Goal: Transaction & Acquisition: Book appointment/travel/reservation

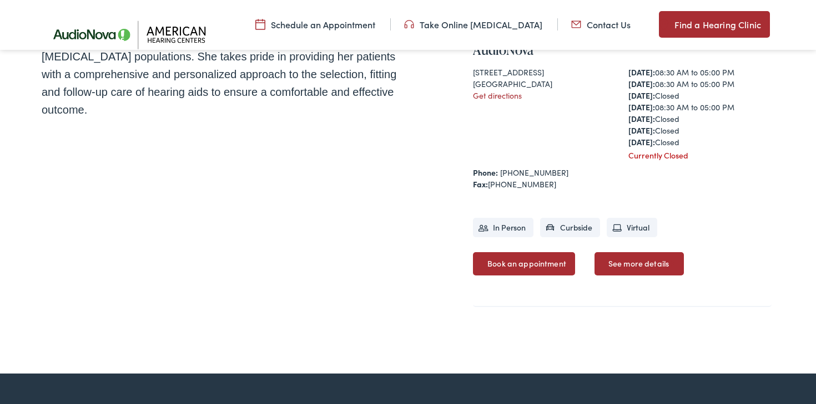
scroll to position [486, 0]
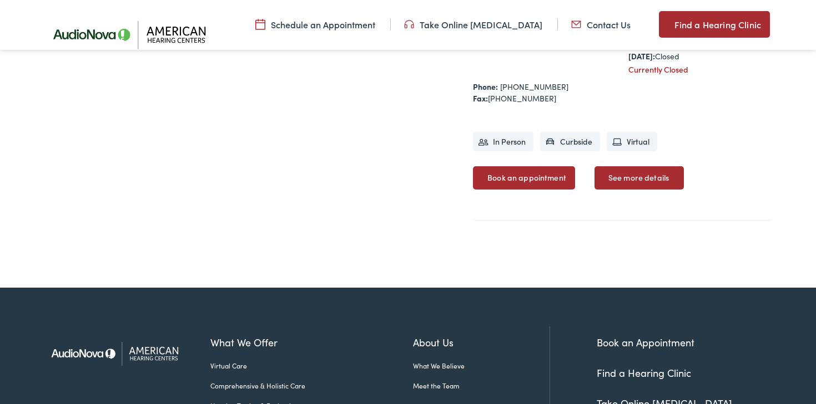
click at [527, 179] on link "Book an appointment" at bounding box center [524, 177] width 102 height 23
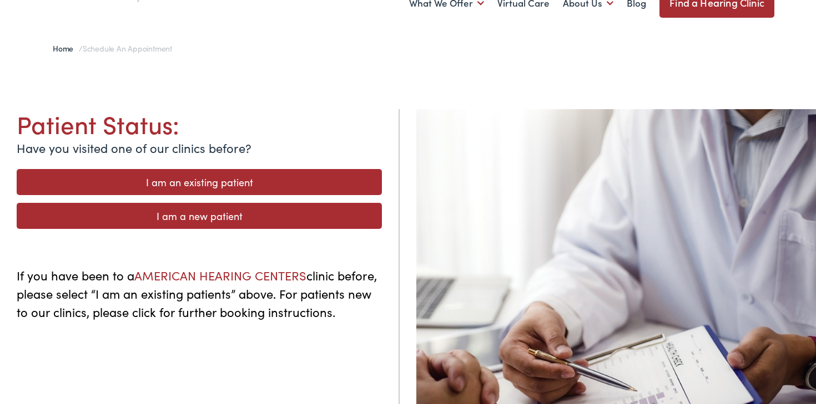
scroll to position [58, 0]
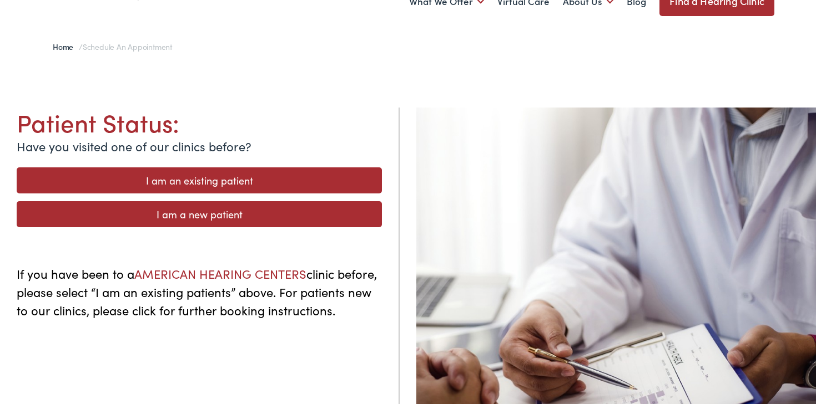
click at [230, 216] on link "I am a new patient" at bounding box center [199, 214] width 365 height 26
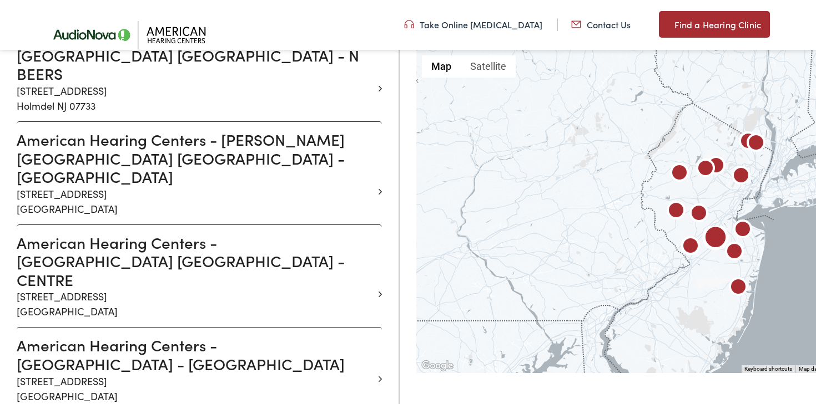
scroll to position [741, 0]
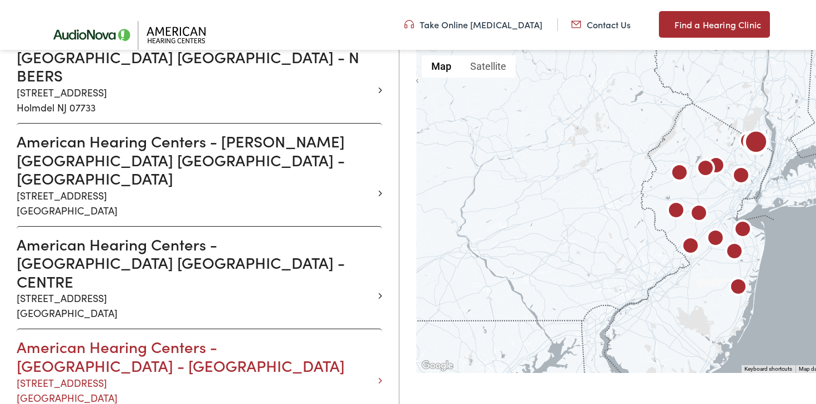
click at [83, 338] on h3 "American Hearing Centers - [GEOGRAPHIC_DATA] - [GEOGRAPHIC_DATA]" at bounding box center [195, 356] width 357 height 37
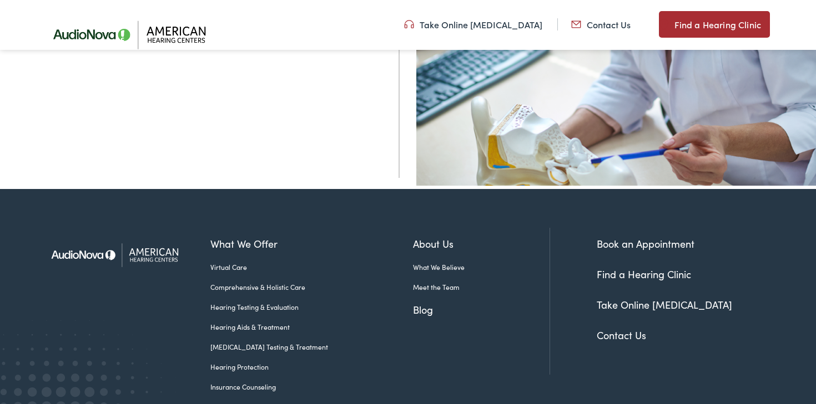
scroll to position [387, 0]
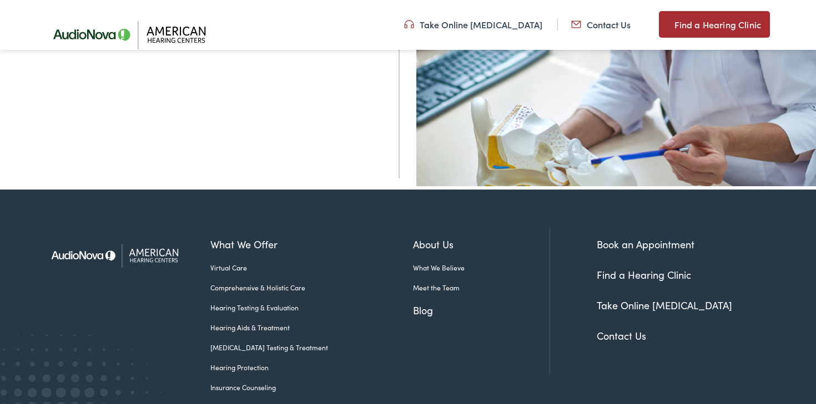
click at [626, 246] on link "Book an Appointment" at bounding box center [645, 244] width 98 height 14
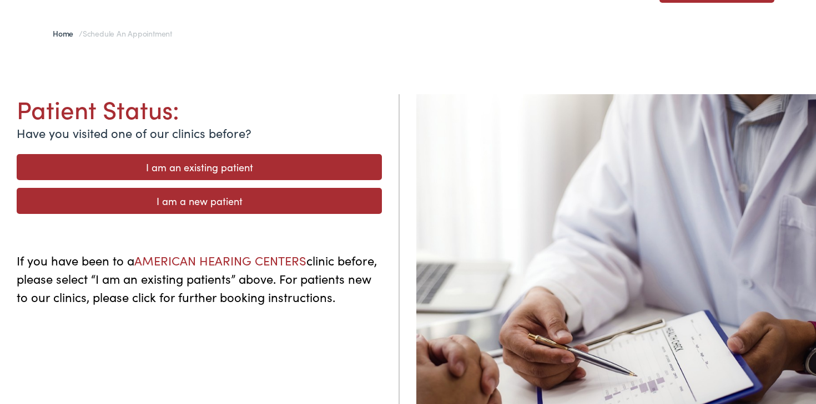
scroll to position [67, 0]
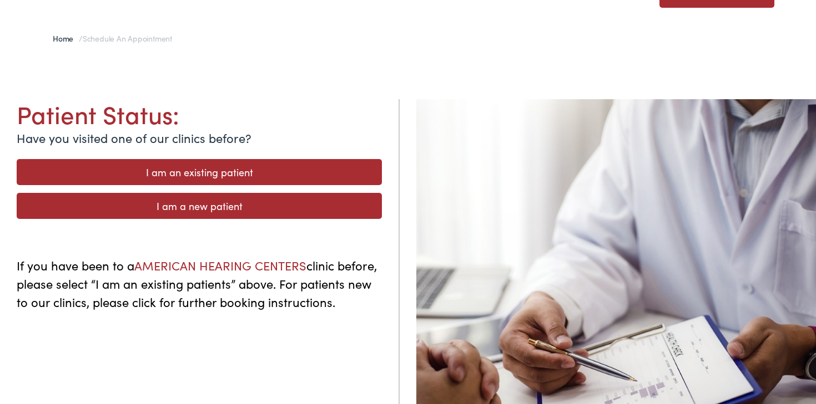
click at [227, 212] on link "I am a new patient" at bounding box center [199, 206] width 365 height 26
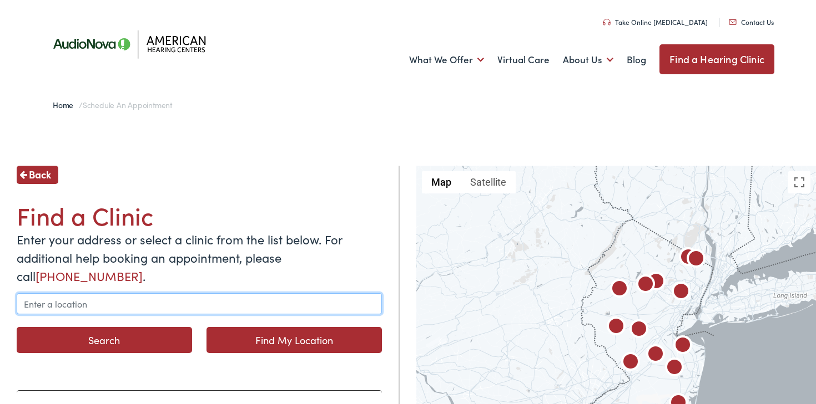
click at [64, 305] on input "text" at bounding box center [199, 304] width 365 height 21
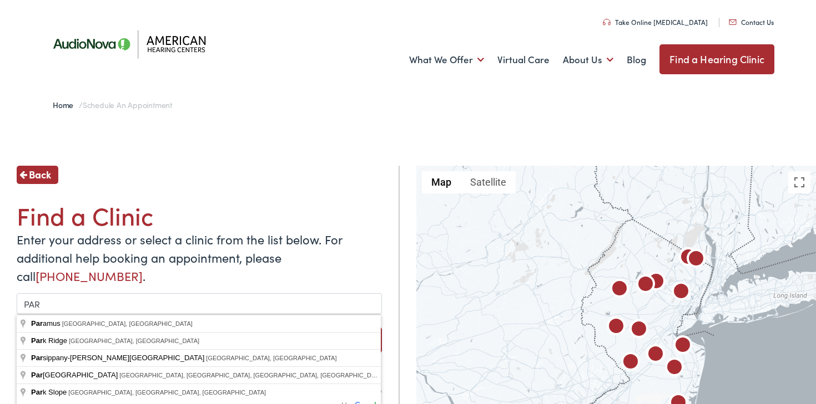
type input "[GEOGRAPHIC_DATA], [GEOGRAPHIC_DATA], [GEOGRAPHIC_DATA]"
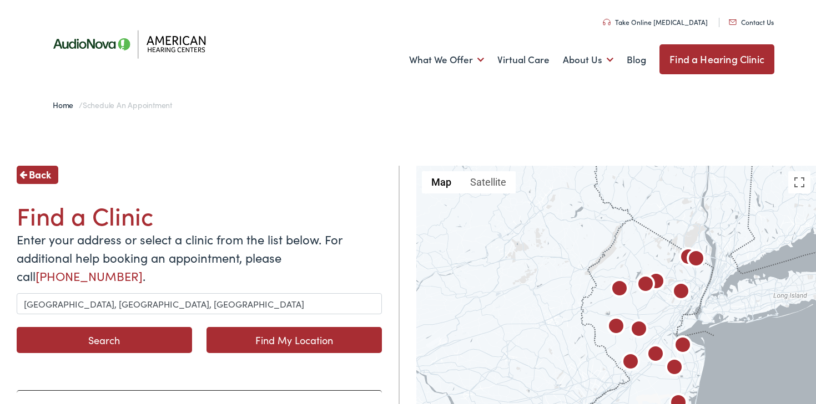
click at [103, 343] on button "Search" at bounding box center [104, 340] width 175 height 26
click at [118, 342] on button "Search" at bounding box center [104, 340] width 175 height 26
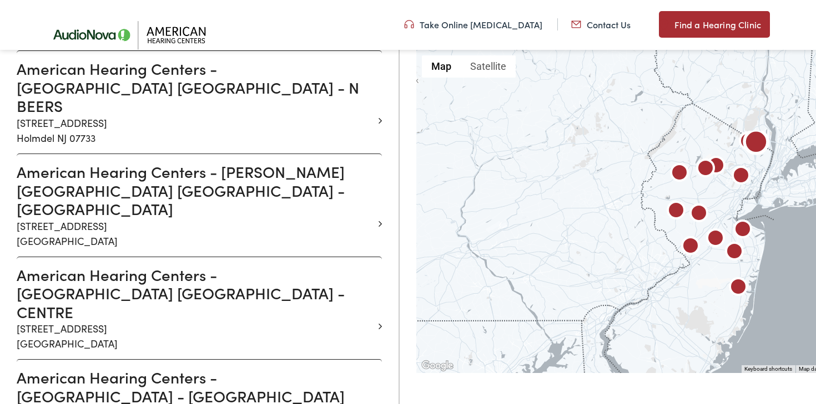
scroll to position [712, 0]
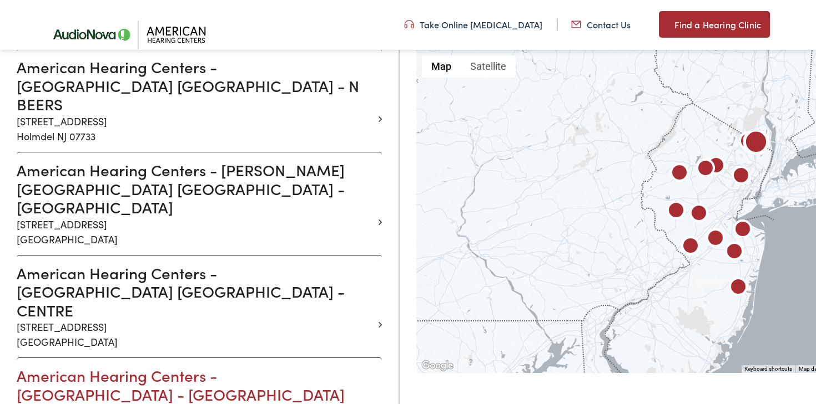
click at [53, 367] on h3 "American Hearing Centers - [GEOGRAPHIC_DATA] - [GEOGRAPHIC_DATA]" at bounding box center [195, 385] width 357 height 37
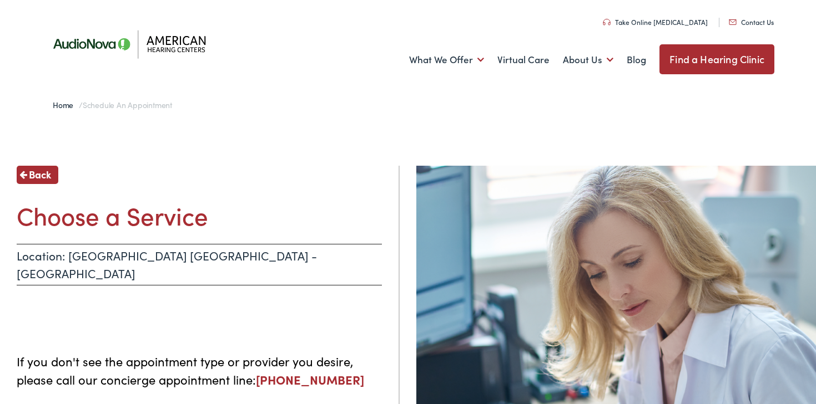
click at [123, 258] on p "Location: [GEOGRAPHIC_DATA] [GEOGRAPHIC_DATA] - [GEOGRAPHIC_DATA]" at bounding box center [199, 265] width 365 height 42
click at [170, 221] on h1 "Choose a Service" at bounding box center [199, 215] width 365 height 29
click at [246, 254] on p "Location: [GEOGRAPHIC_DATA] [GEOGRAPHIC_DATA] - [GEOGRAPHIC_DATA]" at bounding box center [199, 265] width 365 height 42
click at [232, 297] on ul at bounding box center [199, 308] width 365 height 22
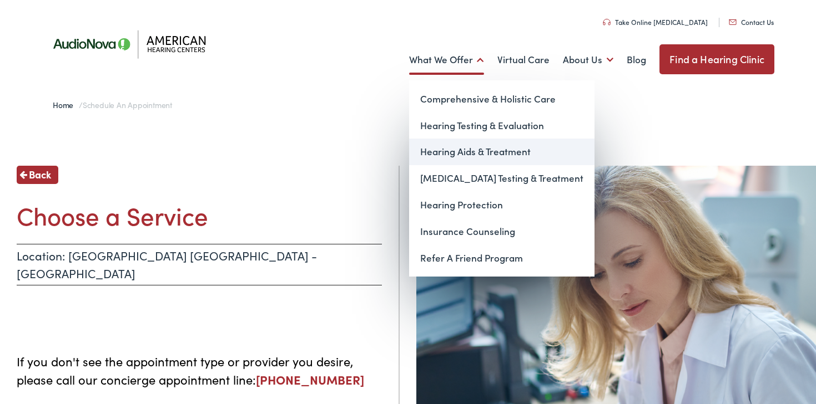
click at [451, 151] on link "Hearing Aids & Treatment" at bounding box center [501, 152] width 185 height 27
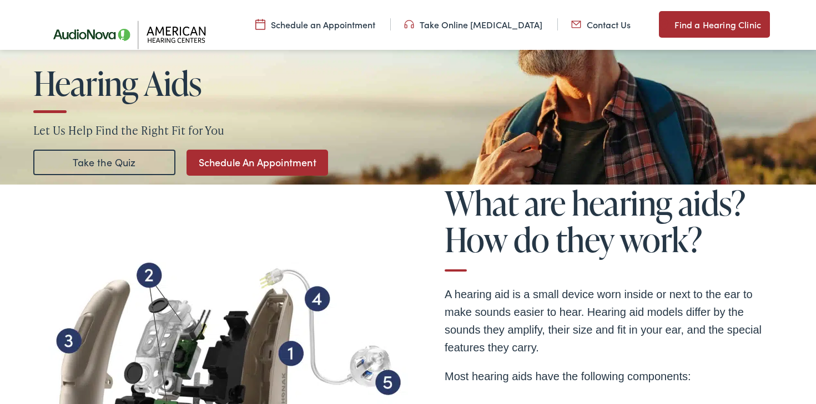
scroll to position [177, 0]
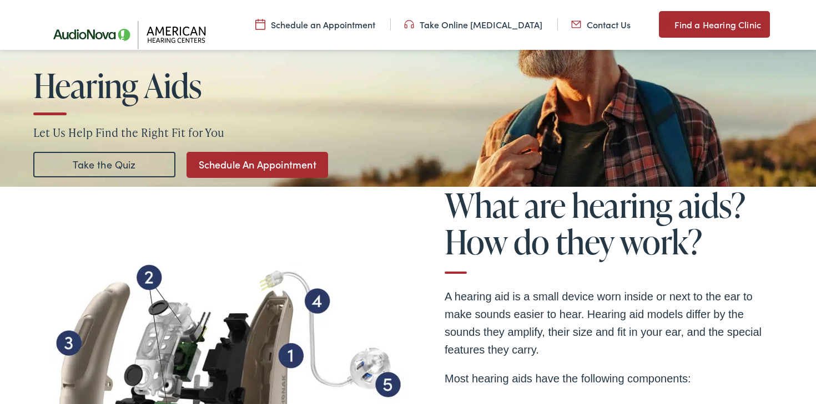
click at [277, 174] on link "Schedule An Appointment" at bounding box center [256, 165] width 141 height 26
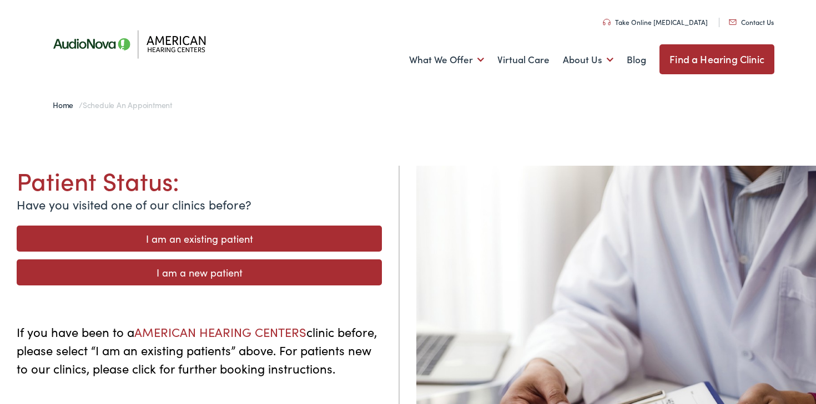
click at [218, 273] on link "I am a new patient" at bounding box center [199, 273] width 365 height 26
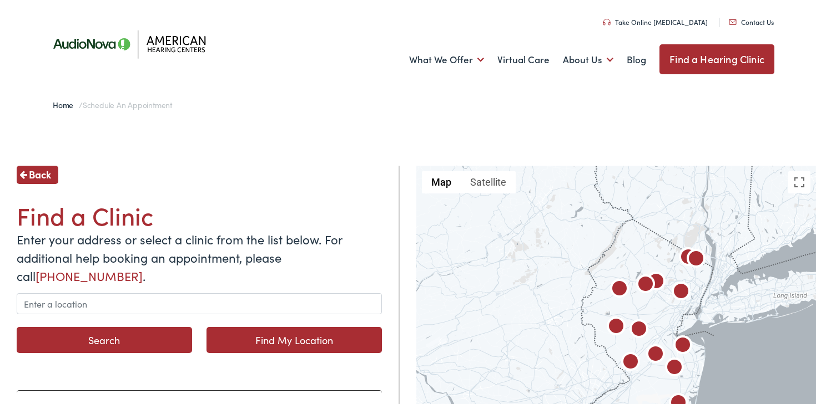
scroll to position [17, 0]
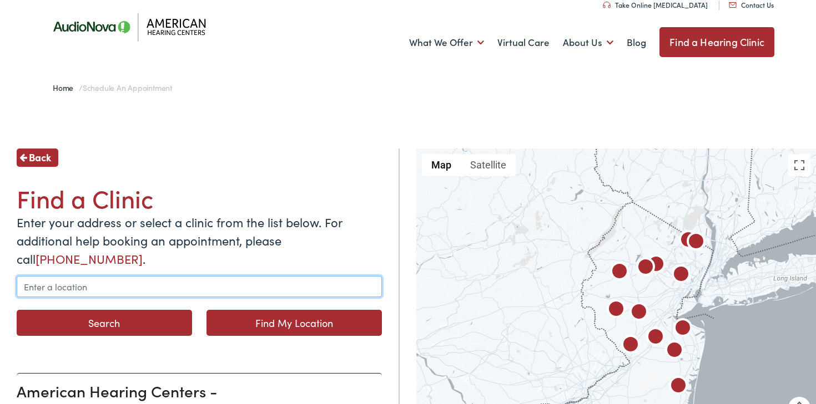
click at [90, 295] on input "text" at bounding box center [199, 286] width 365 height 21
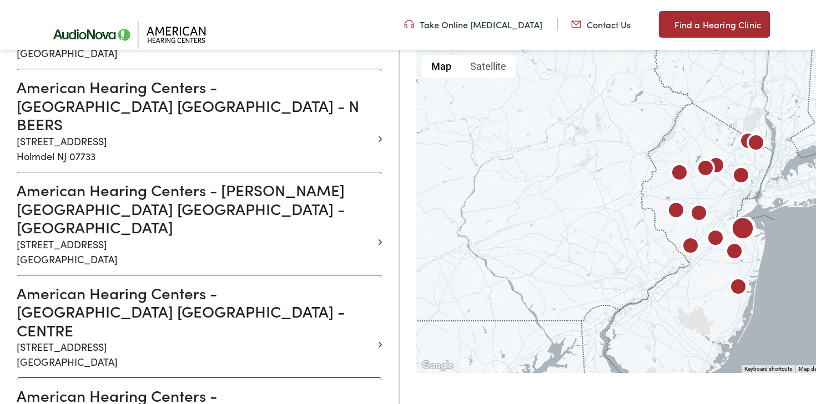
scroll to position [821, 0]
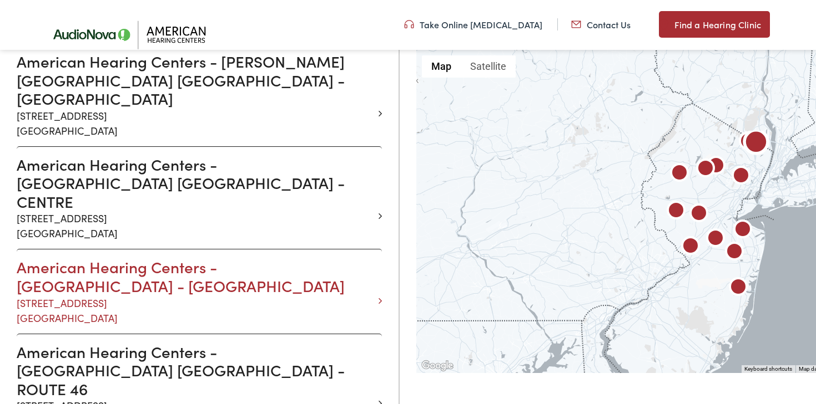
click at [125, 296] on p "85 Chestnut Ridge Road, Suite 217 Montvale NJ 07645" at bounding box center [195, 311] width 357 height 30
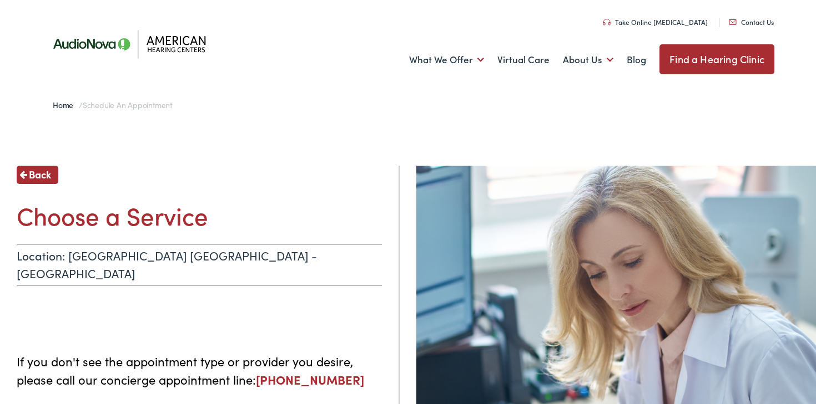
click at [232, 260] on p "Location: [GEOGRAPHIC_DATA] [GEOGRAPHIC_DATA] - [GEOGRAPHIC_DATA]" at bounding box center [199, 265] width 365 height 42
